Goal: Register for event/course

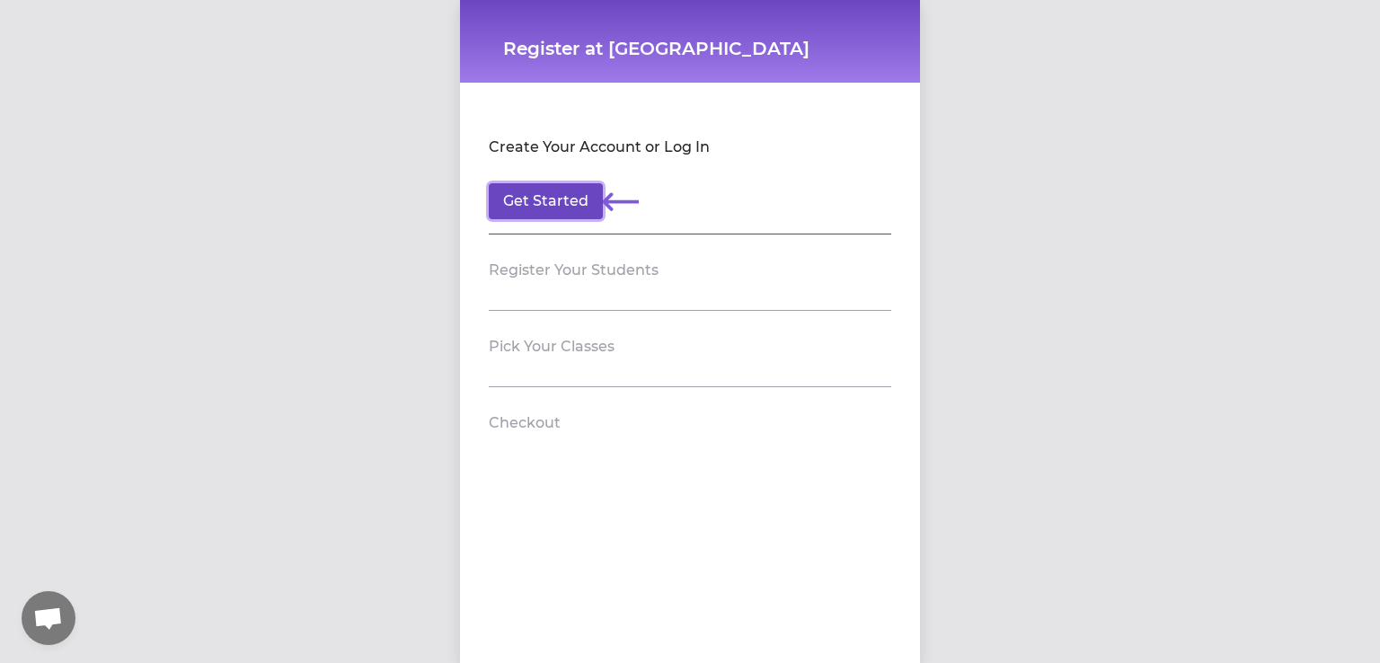
click at [531, 196] on button "Get Started" at bounding box center [546, 201] width 114 height 36
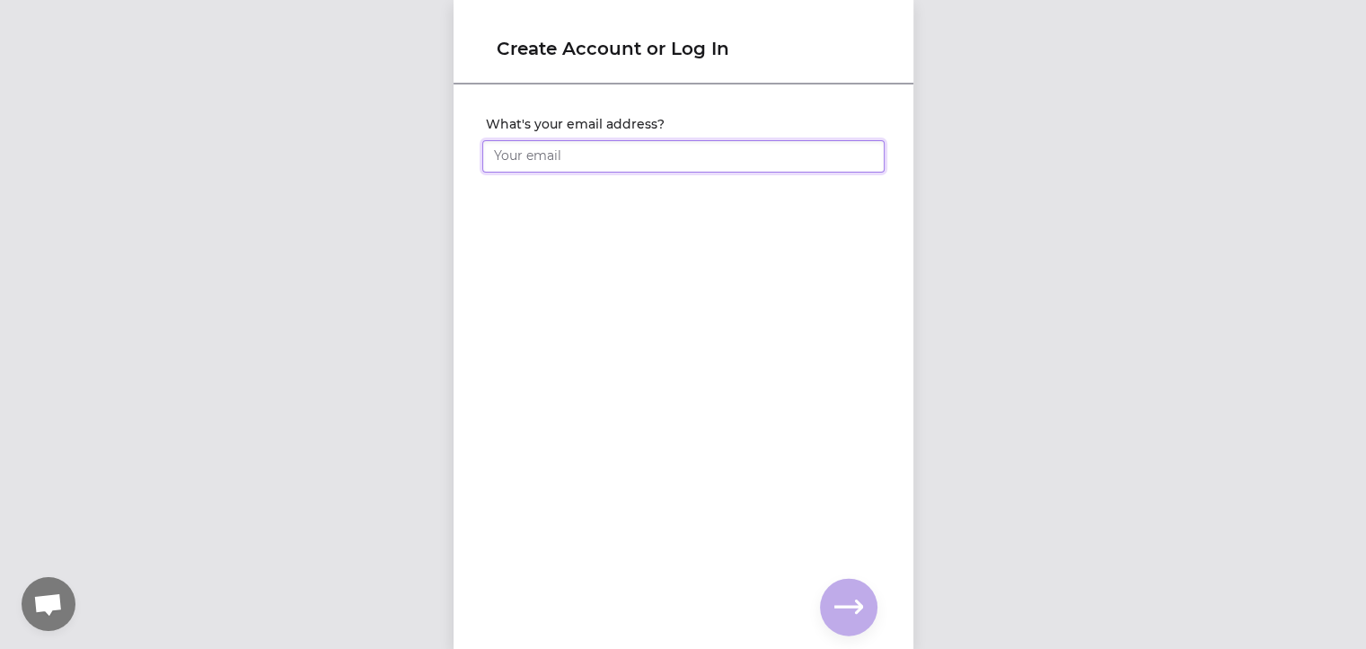
click at [557, 159] on input "What's your email address?" at bounding box center [683, 156] width 402 height 32
type input "[EMAIL_ADDRESS][DOMAIN_NAME]"
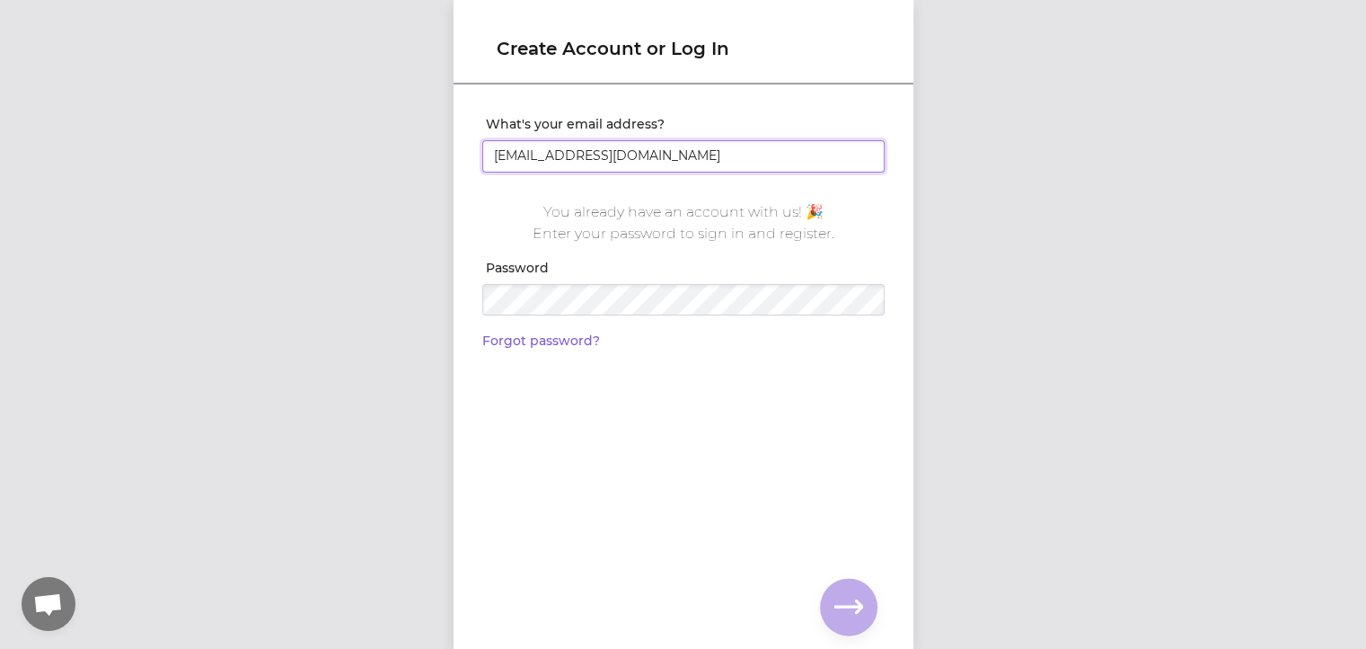
scroll to position [13, 0]
click input "submit" at bounding box center [0, 0] width 0 height 0
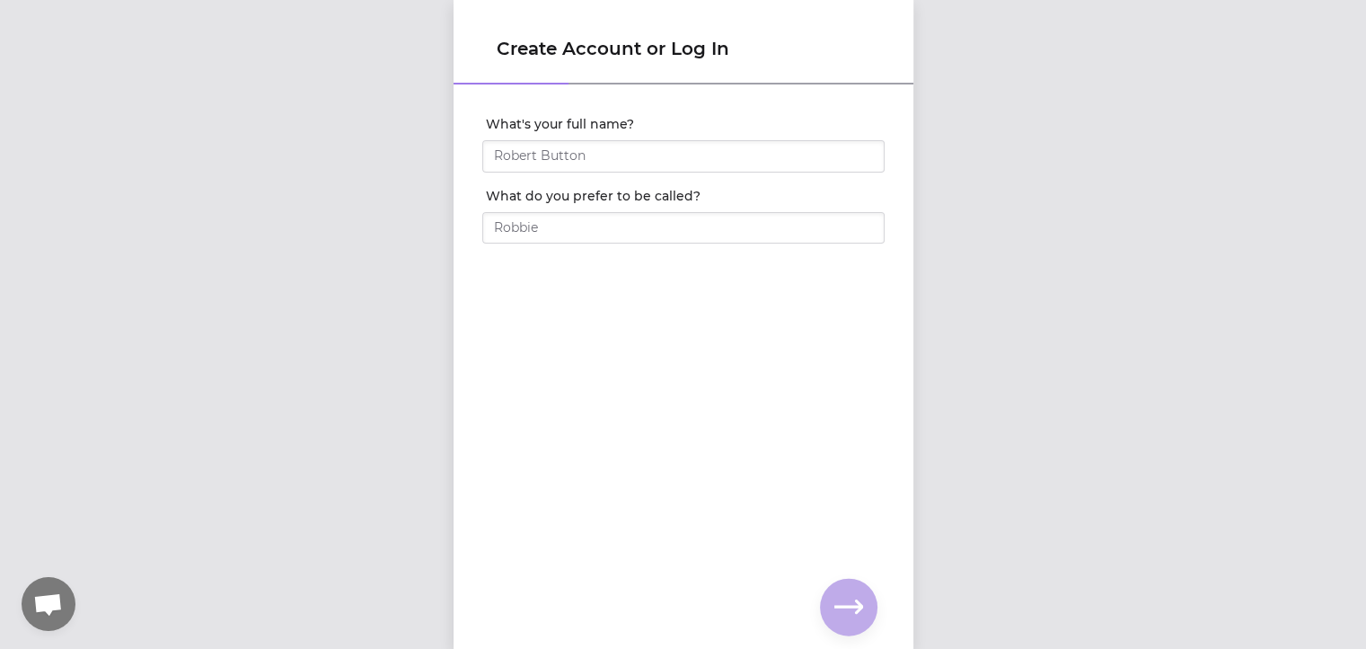
click at [462, 601] on div "Create Account or Log In What's your full name? What do you prefer to be called?" at bounding box center [684, 324] width 460 height 649
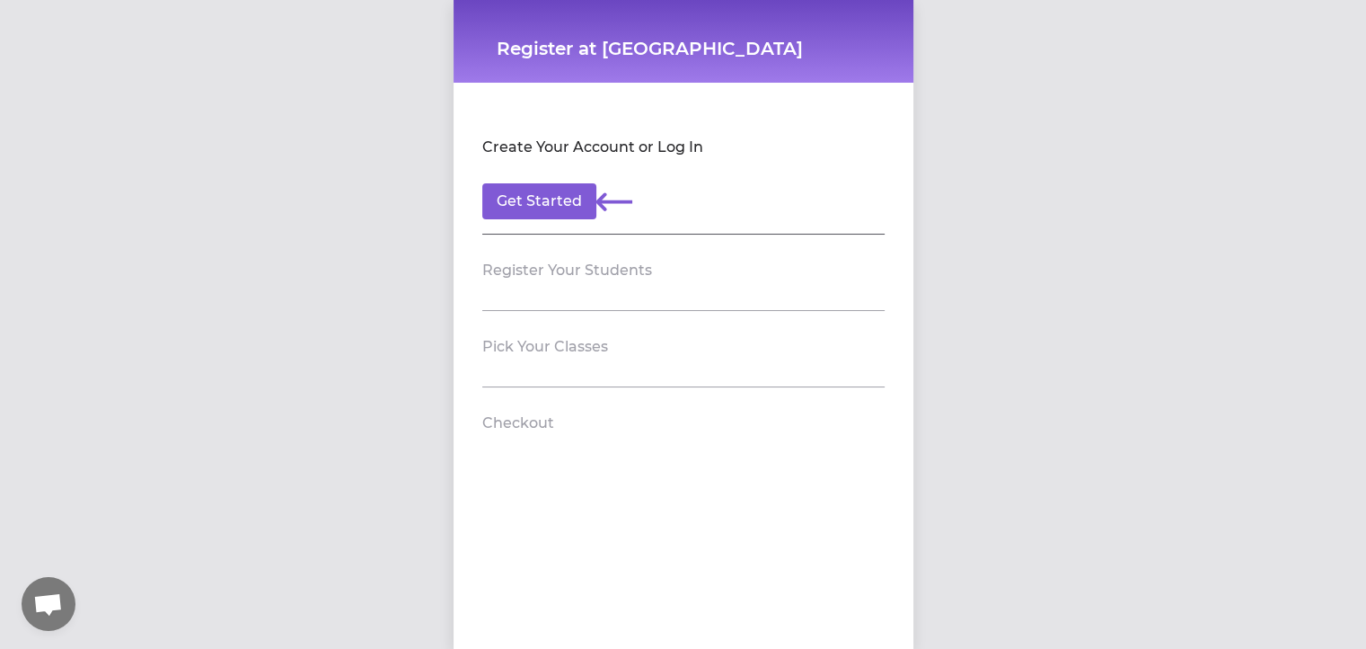
click at [558, 292] on section "Register Your Students" at bounding box center [683, 272] width 402 height 76
click at [483, 200] on button "Get Started" at bounding box center [539, 201] width 114 height 36
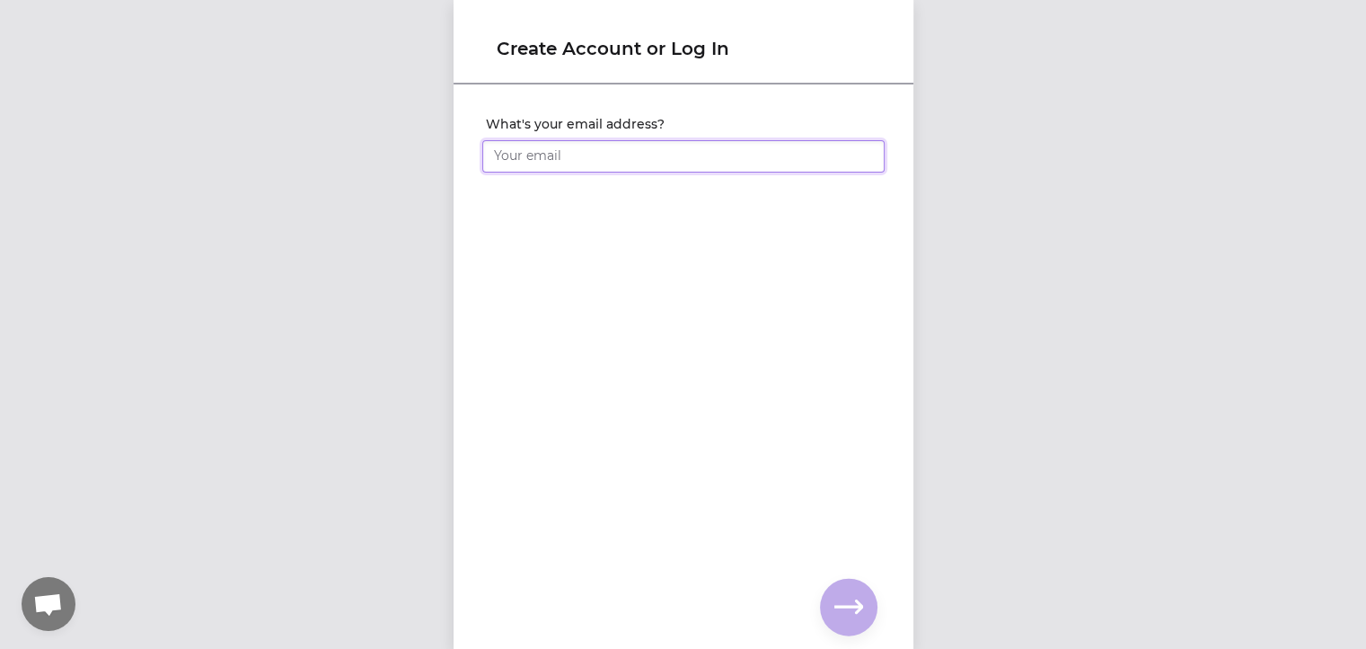
click at [588, 153] on input "What's your email address?" at bounding box center [683, 156] width 402 height 32
type input "[EMAIL_ADDRESS][DOMAIN_NAME]"
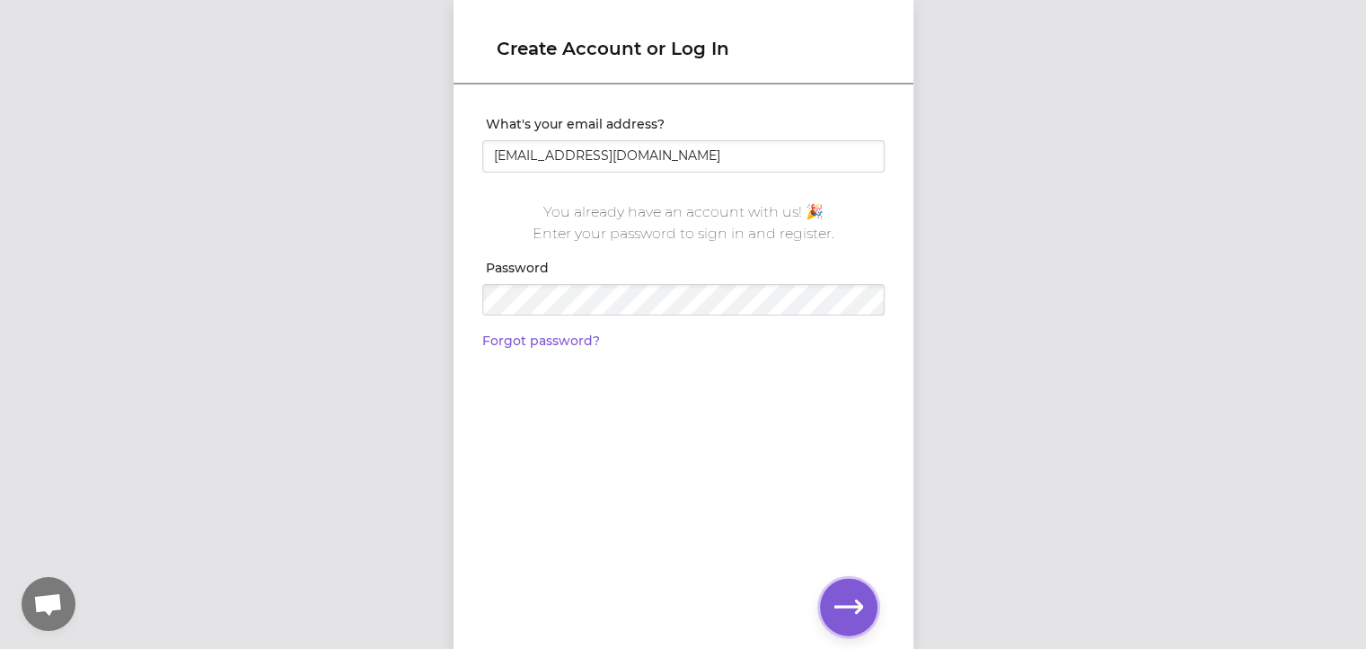
click at [852, 598] on icon "button" at bounding box center [849, 607] width 29 height 29
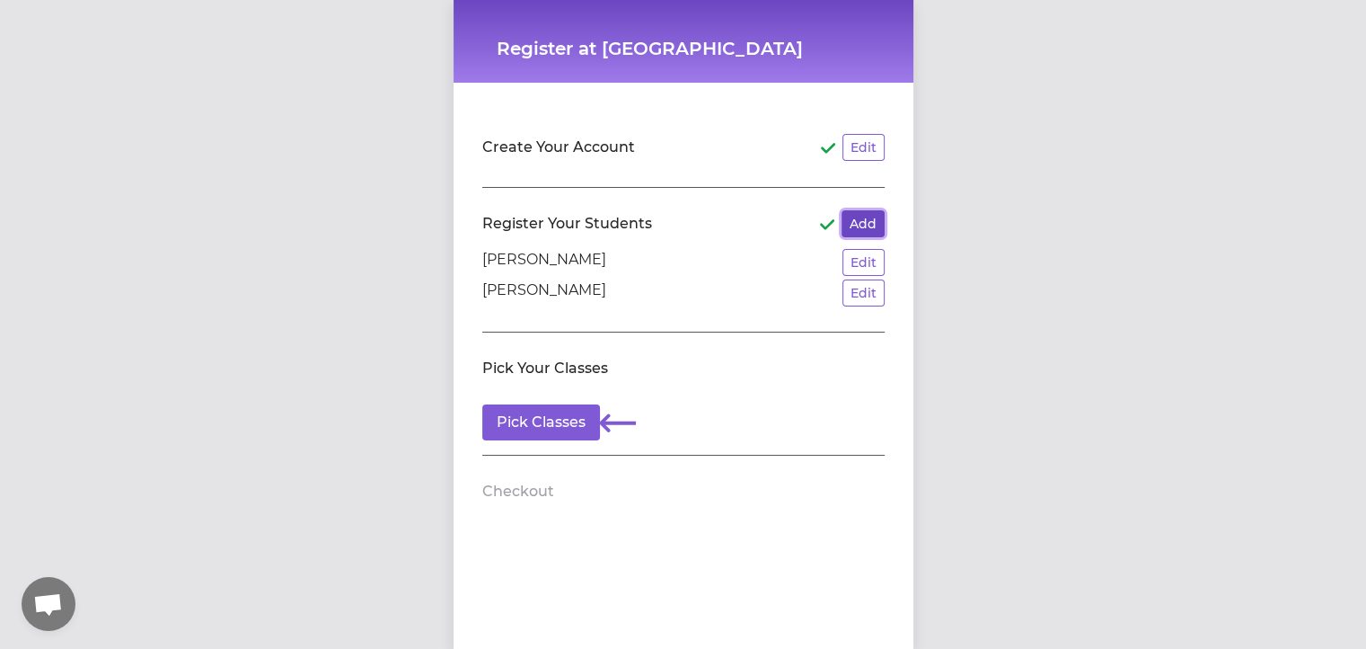
click at [848, 231] on button "Add" at bounding box center [863, 223] width 43 height 27
click at [546, 417] on button "Pick Classes" at bounding box center [541, 422] width 118 height 36
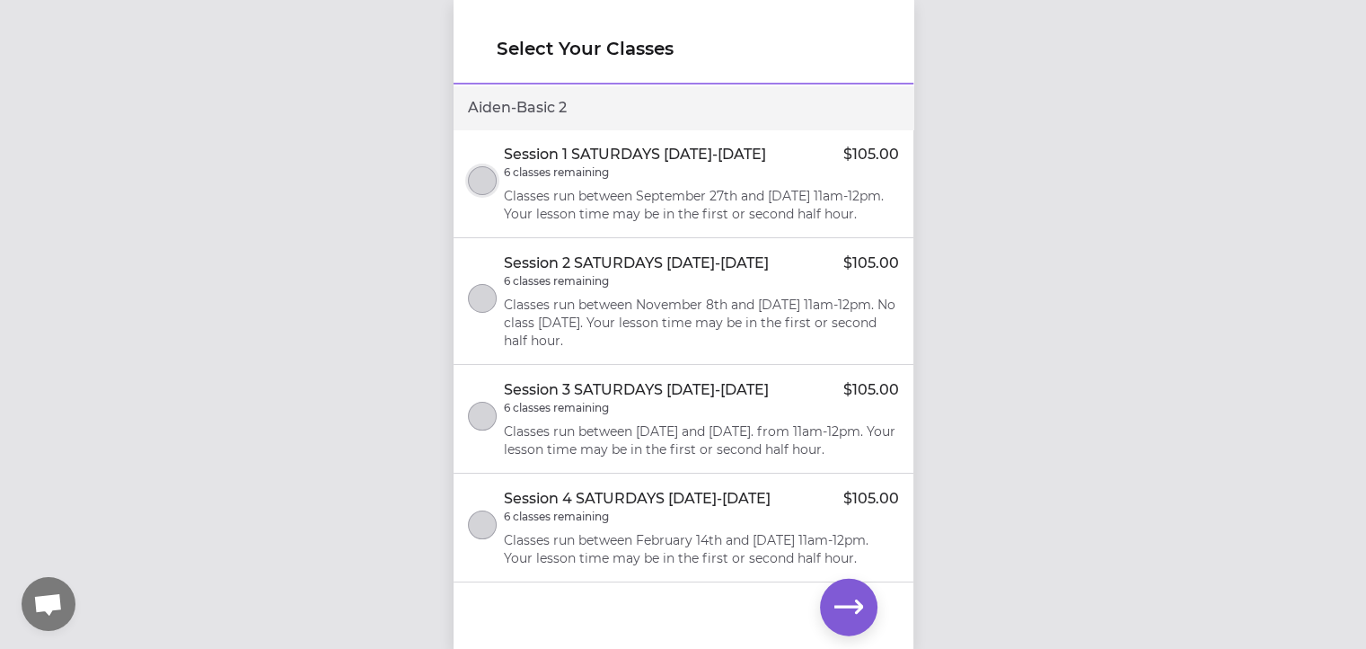
click at [484, 181] on button "select class" at bounding box center [482, 180] width 29 height 29
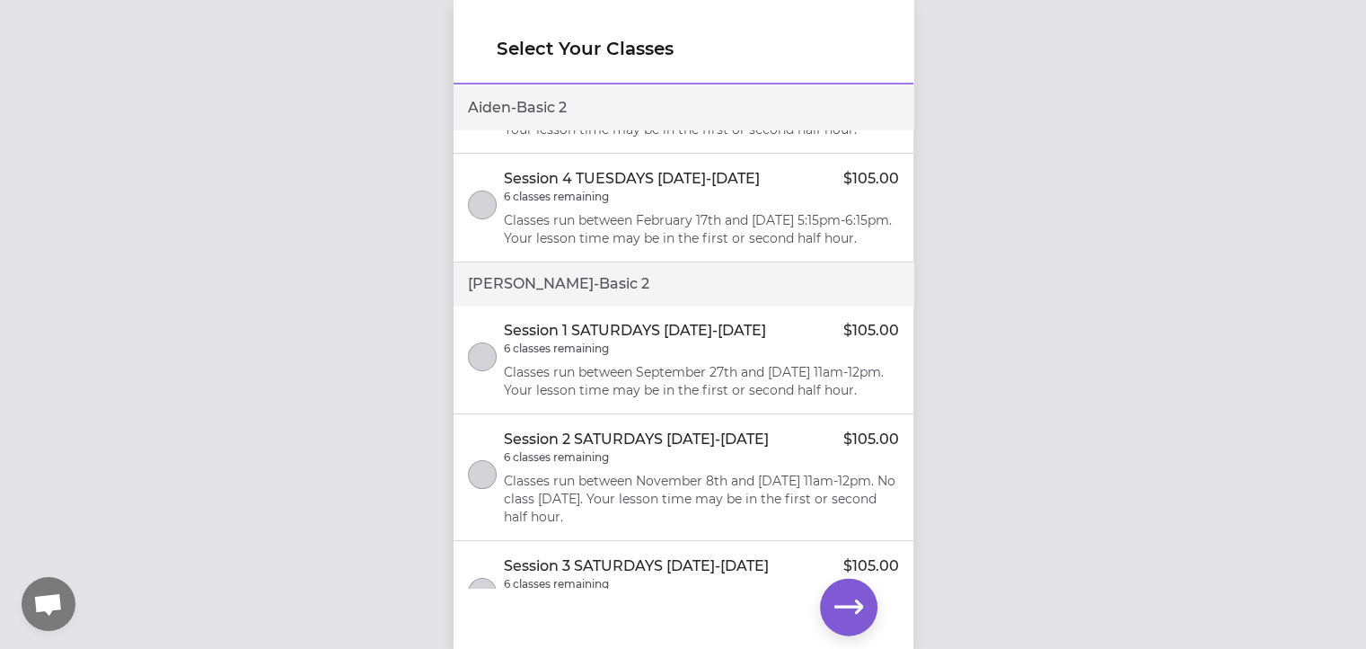
scroll to position [538, 0]
click at [484, 370] on button "select class" at bounding box center [482, 355] width 29 height 29
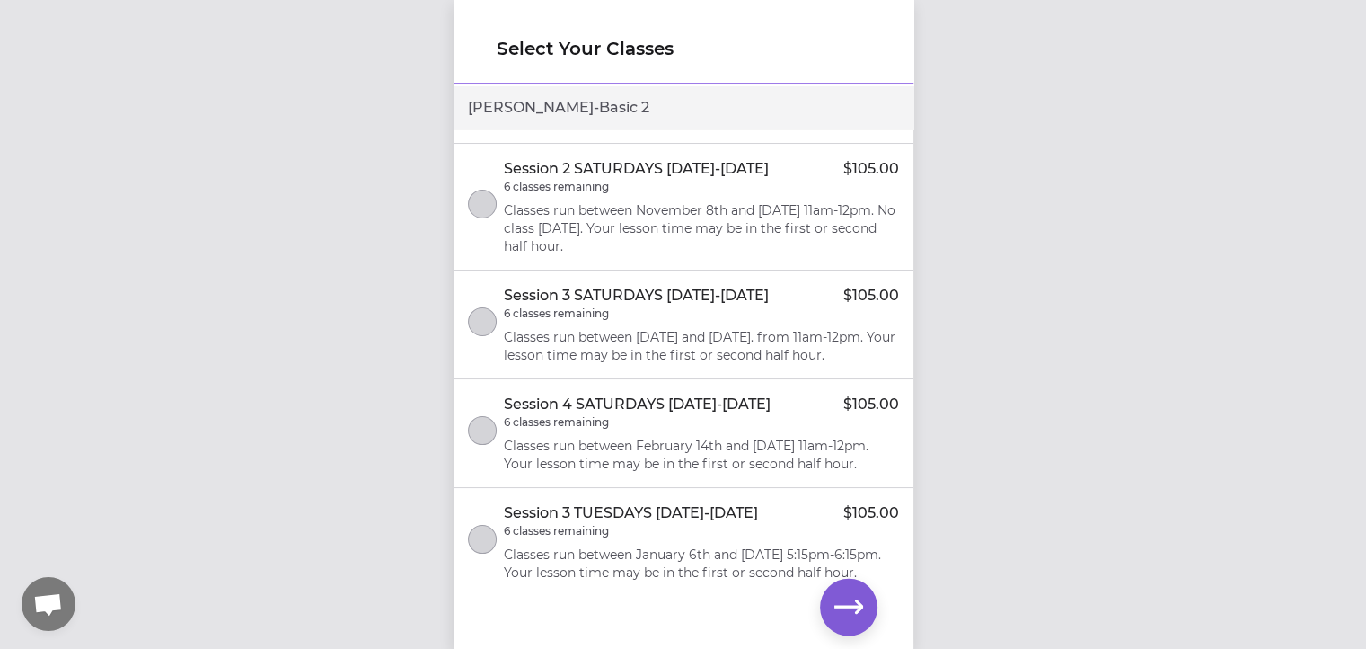
scroll to position [807, 0]
click at [851, 602] on icon "button" at bounding box center [849, 607] width 29 height 29
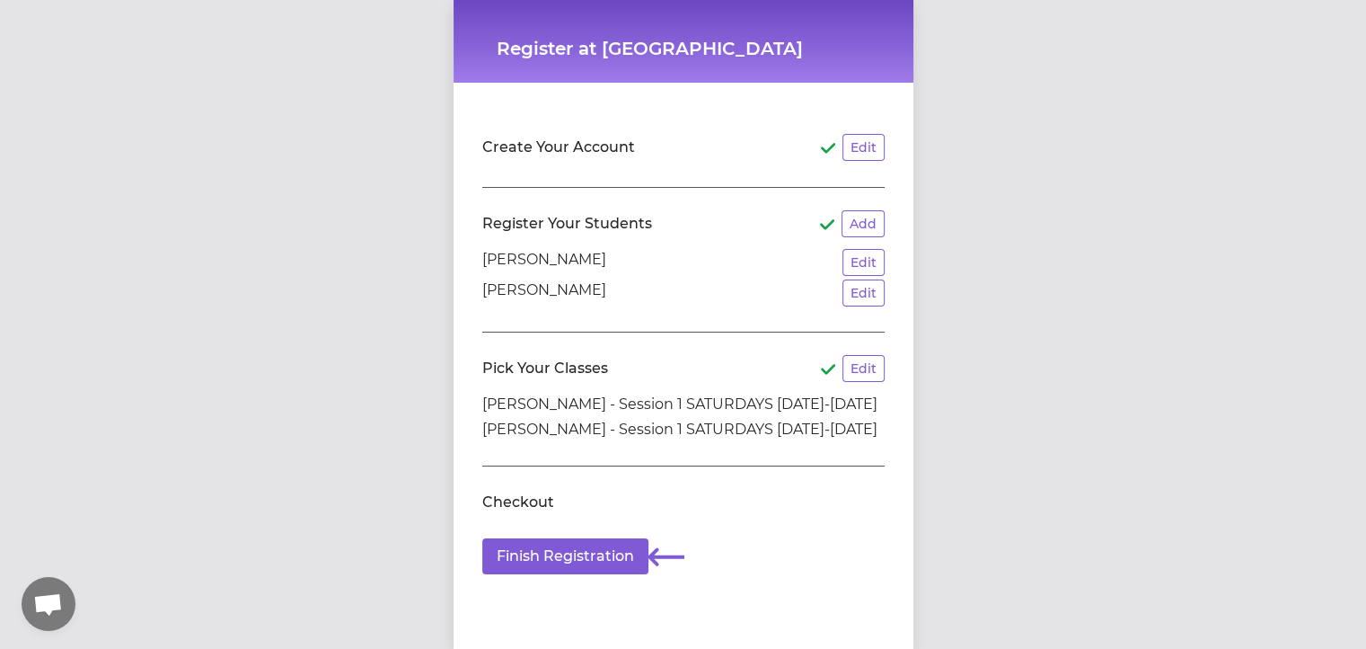
scroll to position [59, 0]
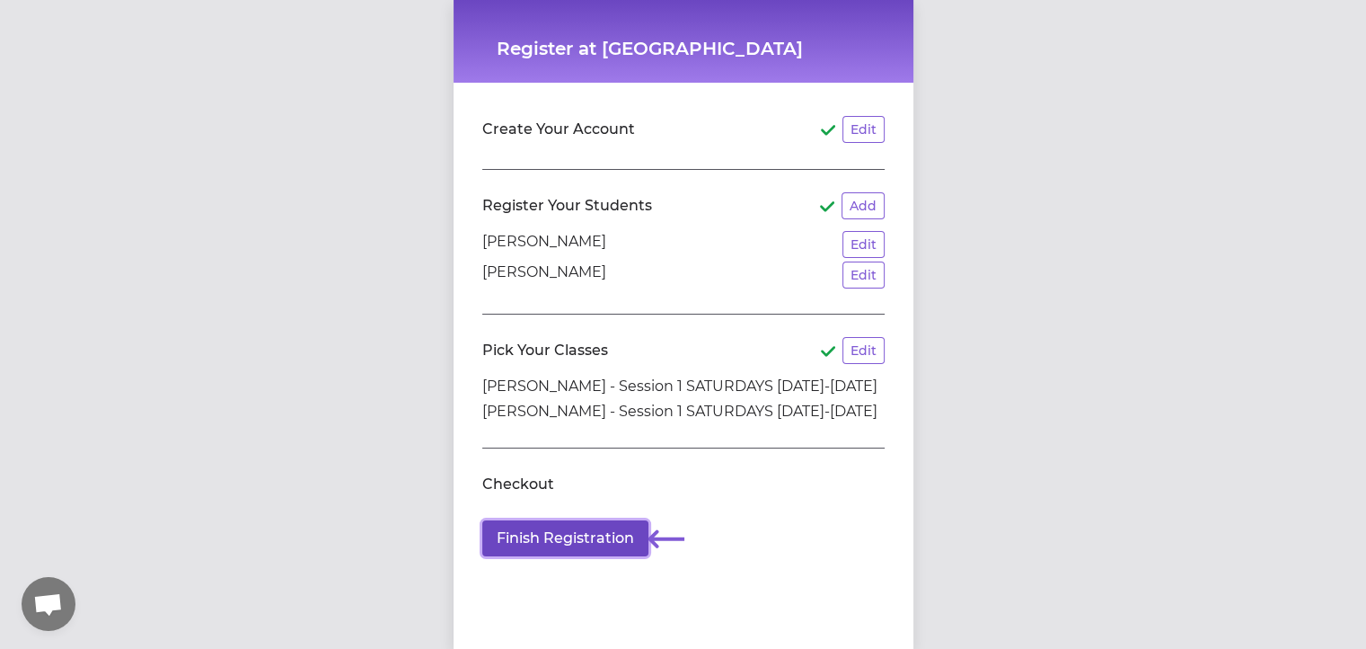
click at [607, 530] on button "Finish Registration" at bounding box center [565, 538] width 166 height 36
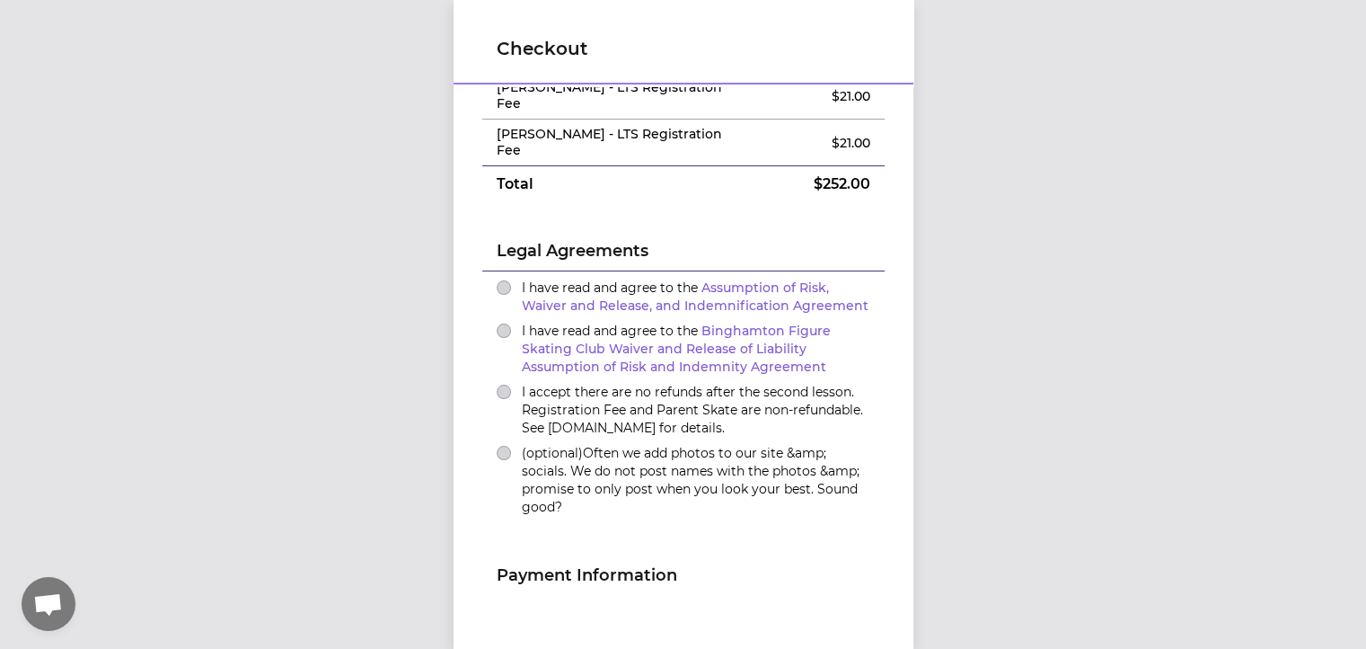
scroll to position [189, 0]
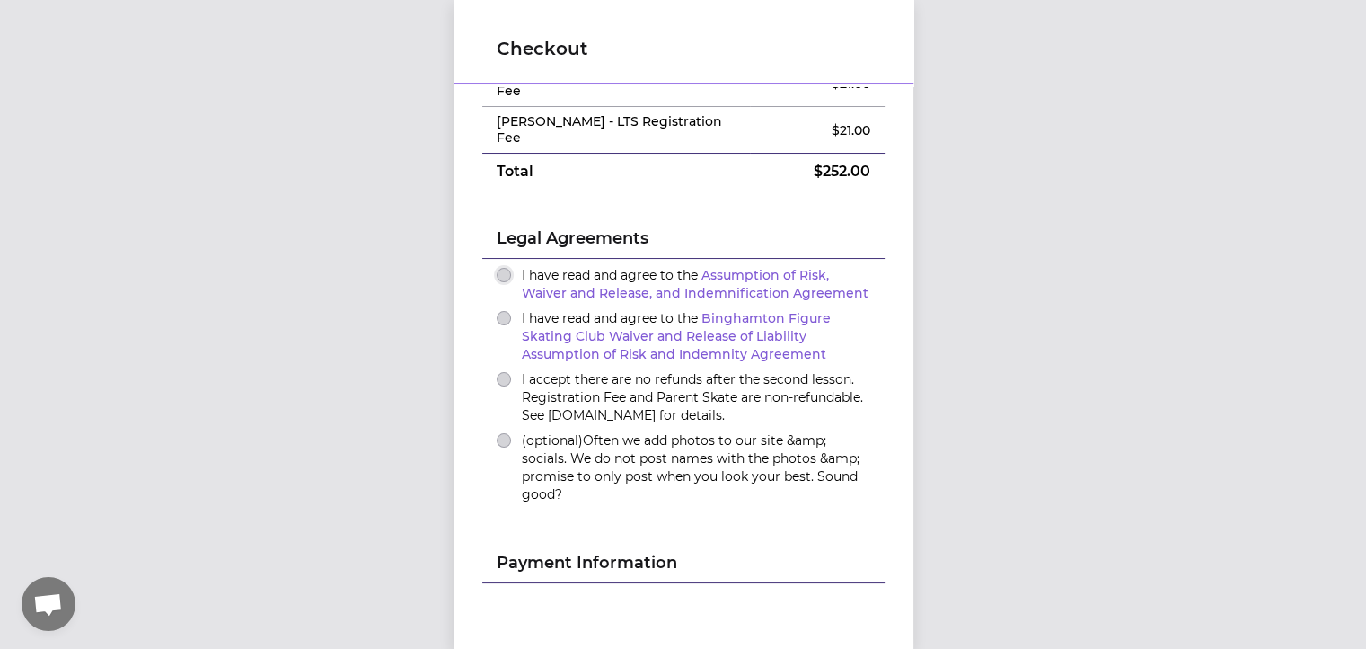
click at [497, 273] on button "I have read and agree to the Assumption of Risk, Waiver and Release, and Indemn…" at bounding box center [504, 275] width 14 height 14
click at [499, 318] on button "I have read and agree to the Binghamton Figure Skating Club Waiver and Release …" at bounding box center [504, 318] width 14 height 14
click at [497, 382] on button "I accept there are no refunds after the second lesson. Registration Fee and Par…" at bounding box center [504, 379] width 14 height 14
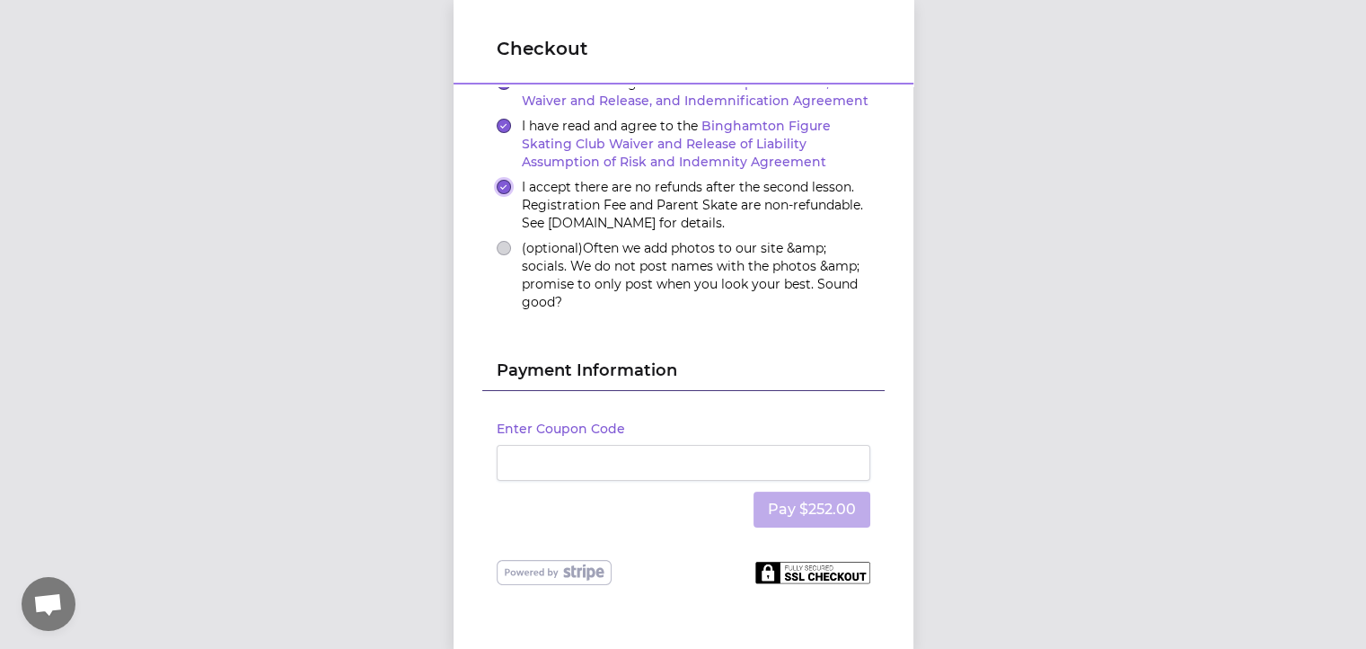
scroll to position [390, 0]
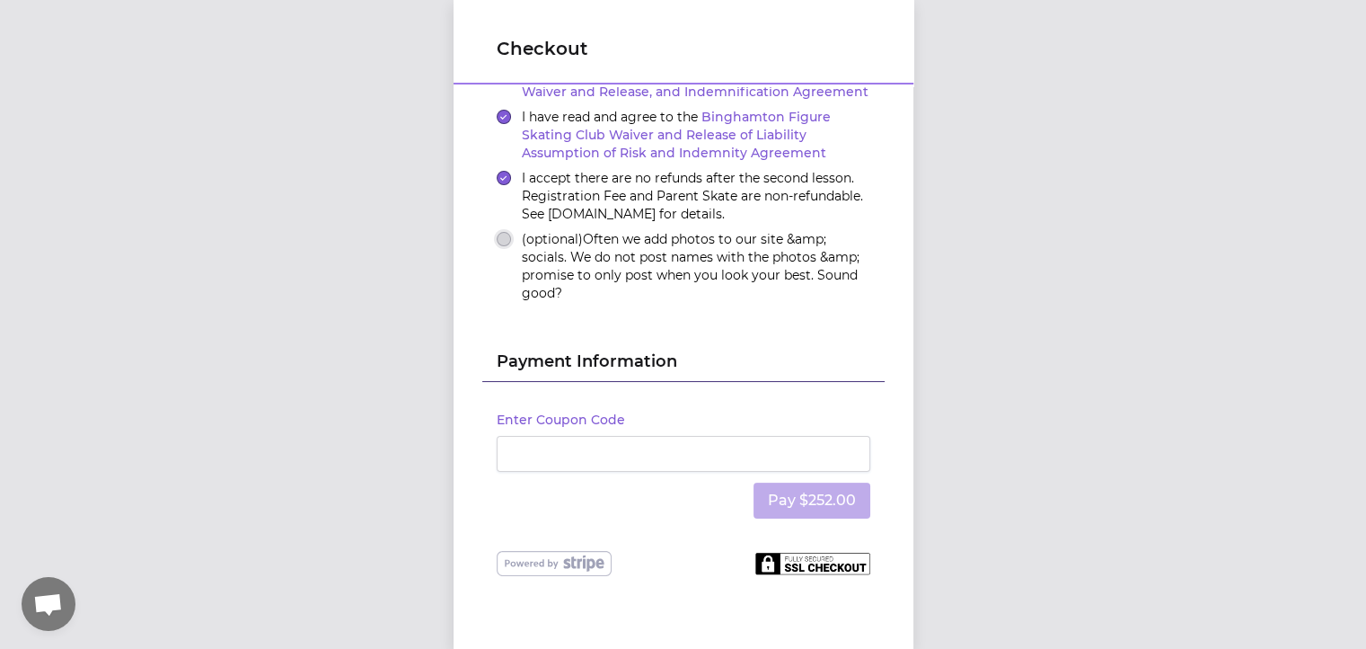
click at [497, 235] on button "(optional) Often we add photos to our site &amp; socials. We do not post names …" at bounding box center [504, 239] width 14 height 14
drag, startPoint x: 650, startPoint y: 497, endPoint x: 788, endPoint y: 488, distance: 137.7
click at [788, 488] on div "Pay $252.00" at bounding box center [684, 500] width 374 height 57
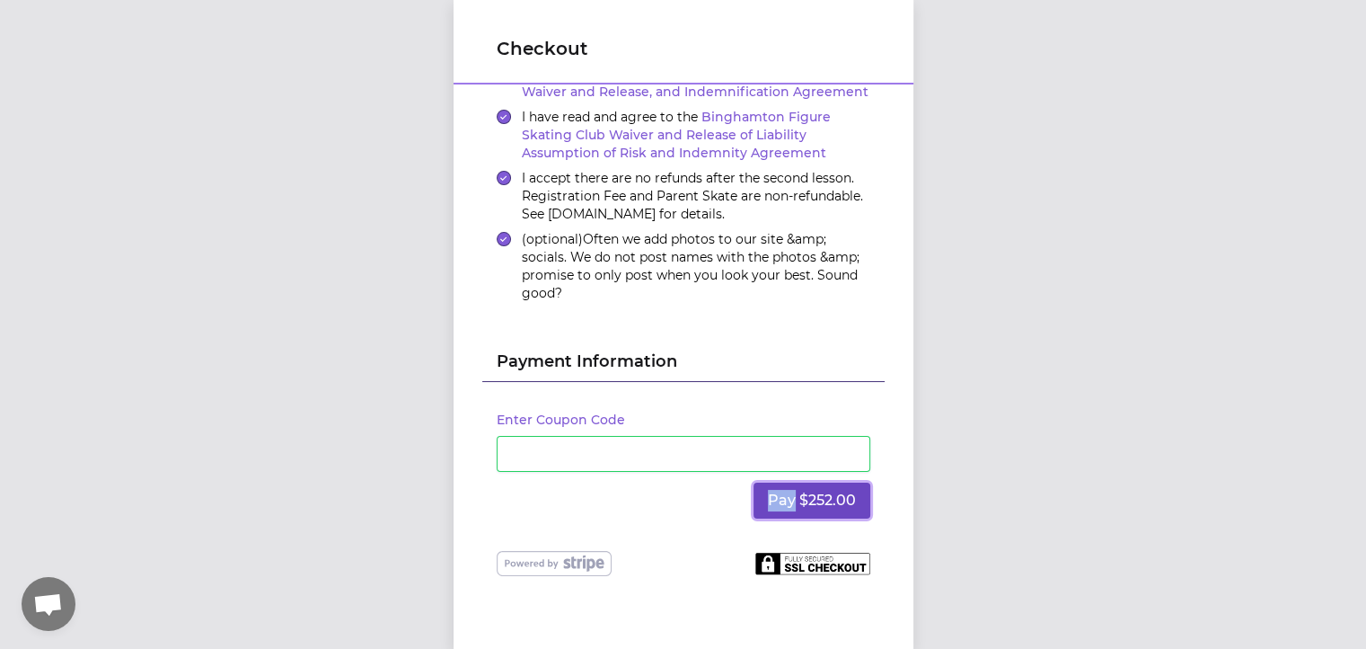
click at [788, 488] on button "Pay $252.00" at bounding box center [812, 500] width 117 height 36
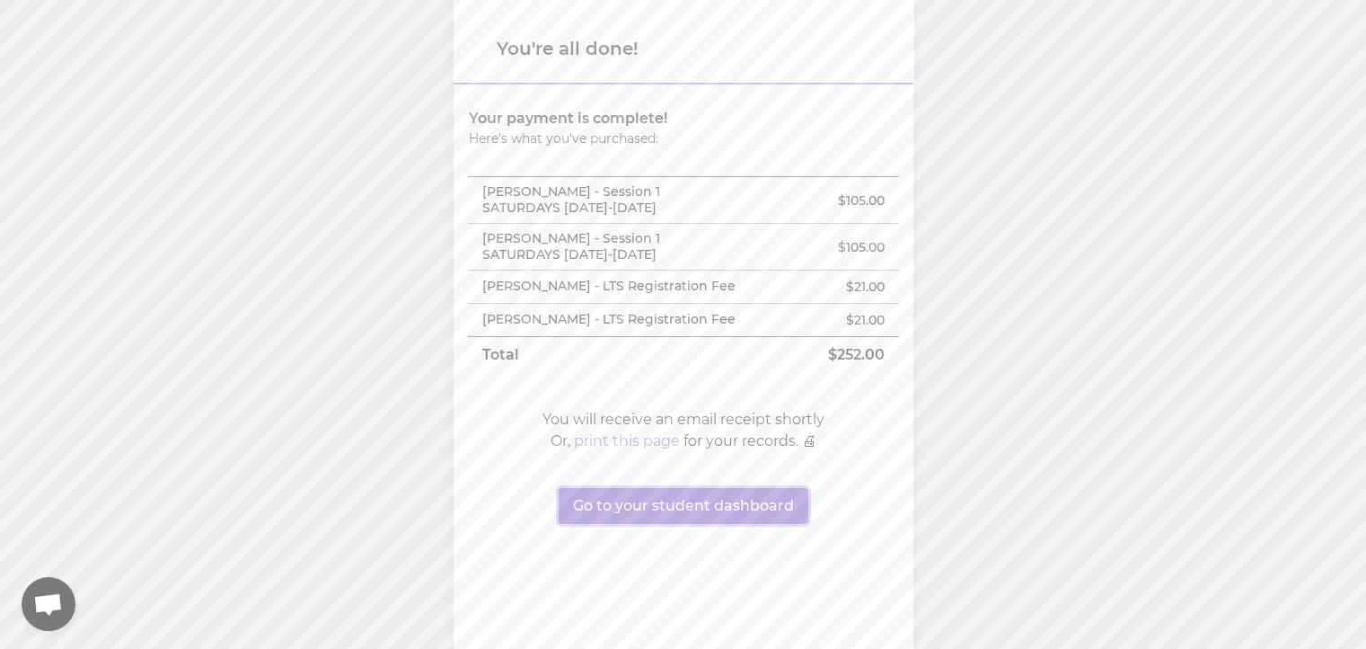
click at [622, 524] on button "Go to your student dashboard" at bounding box center [684, 506] width 250 height 36
